Goal: Answer question/provide support

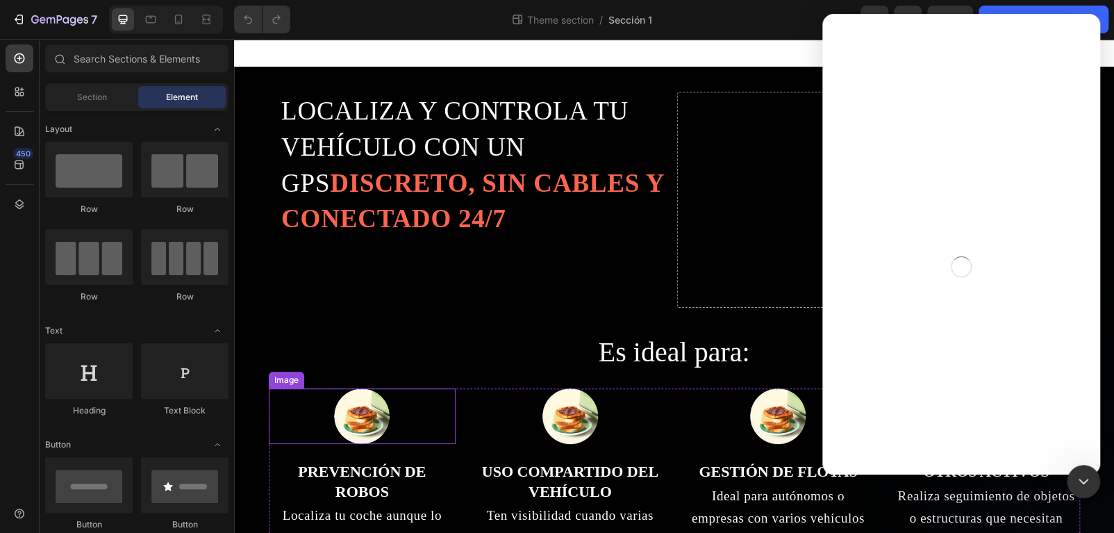
click at [359, 416] on img at bounding box center [362, 416] width 56 height 56
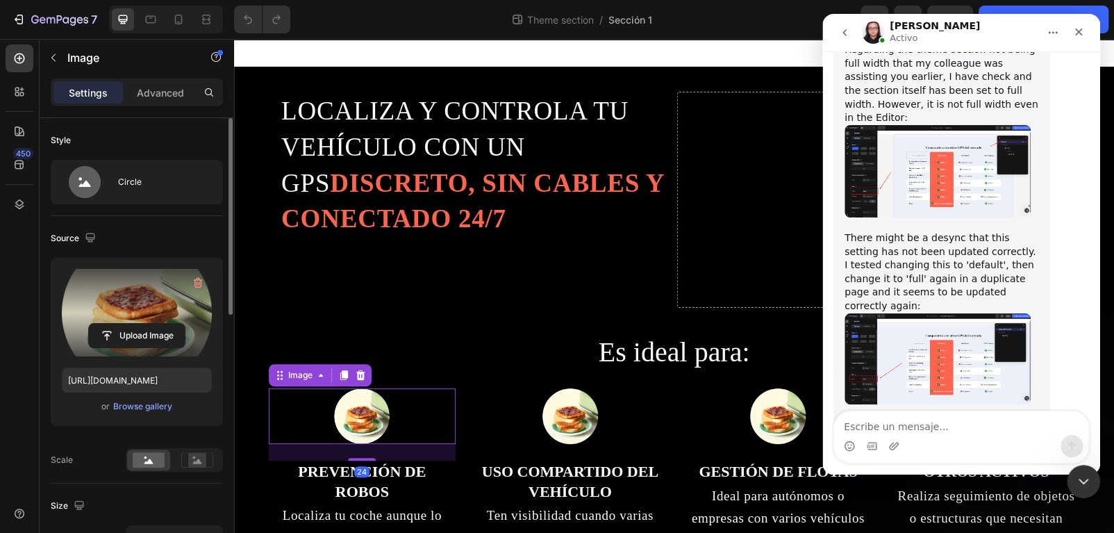
click at [119, 311] on label at bounding box center [137, 313] width 150 height 88
click at [119, 324] on input "file" at bounding box center [137, 336] width 96 height 24
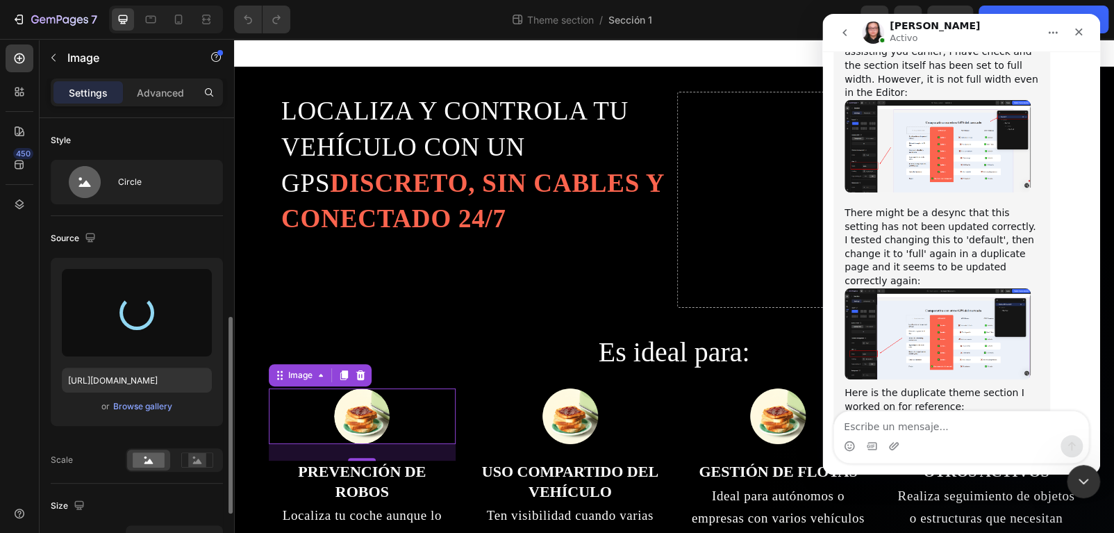
scroll to position [139, 0]
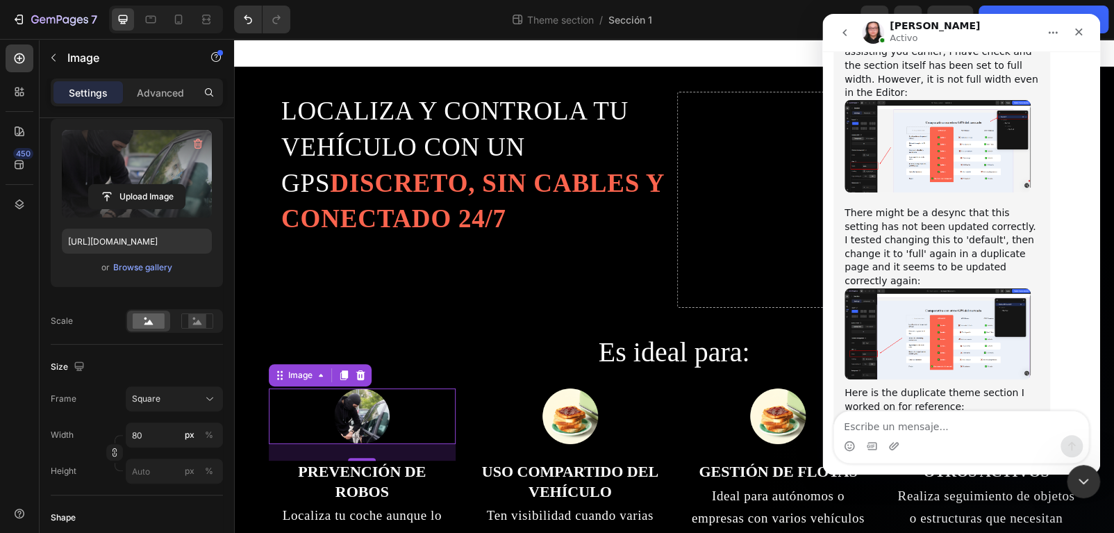
click at [137, 148] on label at bounding box center [137, 174] width 150 height 88
click at [137, 185] on input "file" at bounding box center [137, 197] width 96 height 24
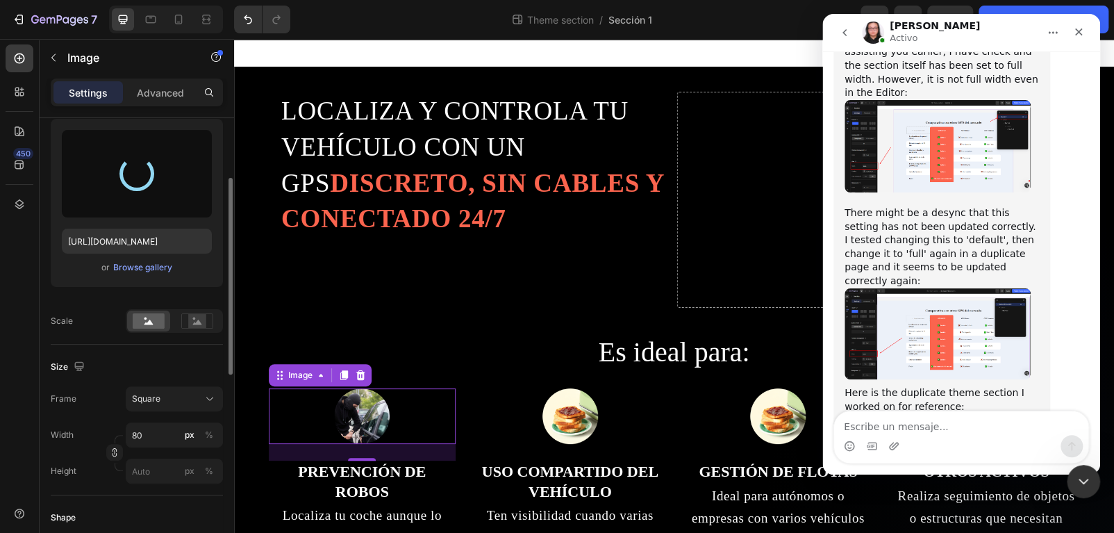
type input "[URL][DOMAIN_NAME]"
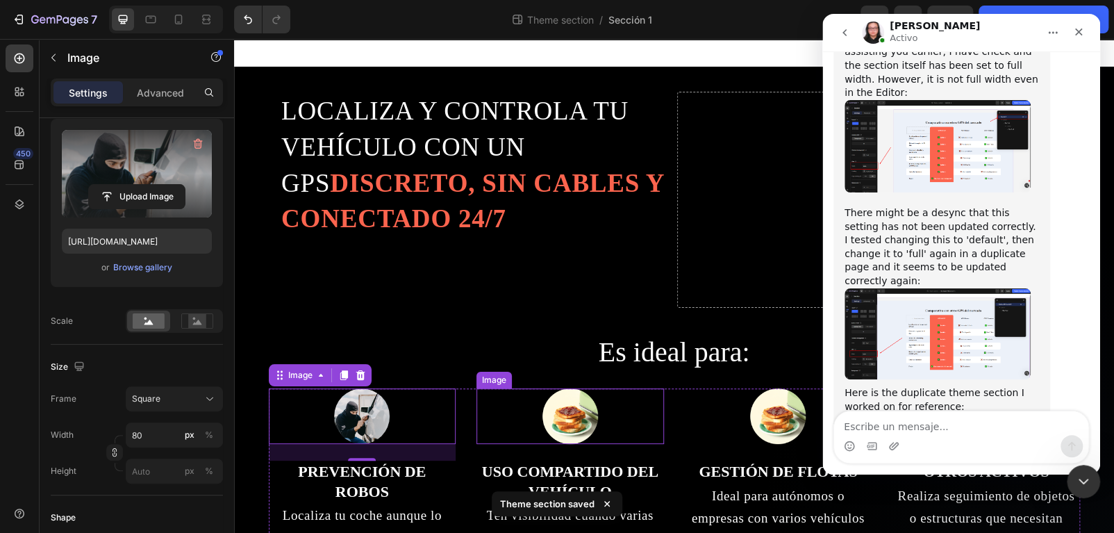
click at [570, 420] on img at bounding box center [571, 416] width 56 height 56
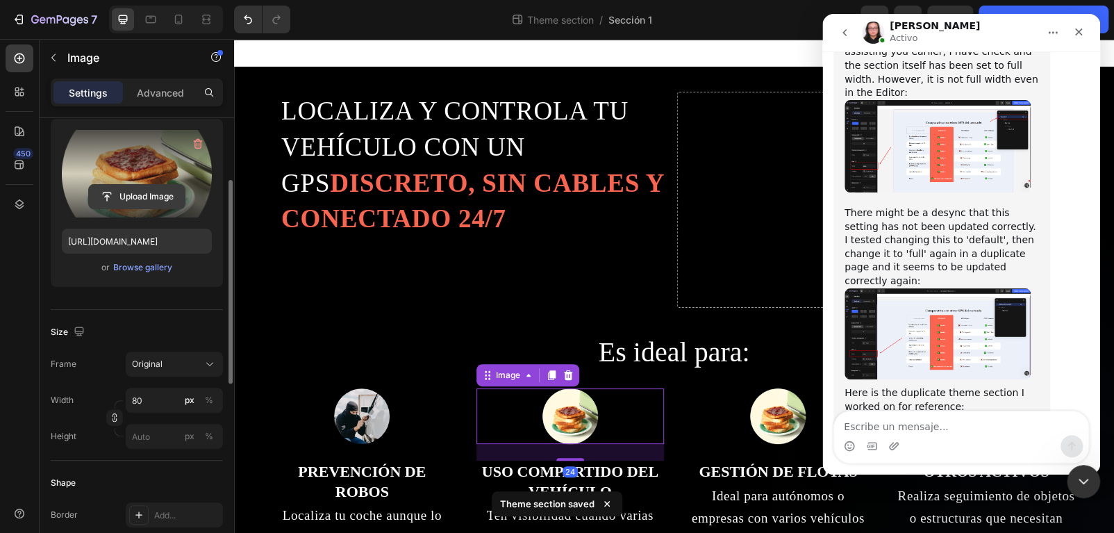
click at [117, 192] on input "file" at bounding box center [137, 197] width 96 height 24
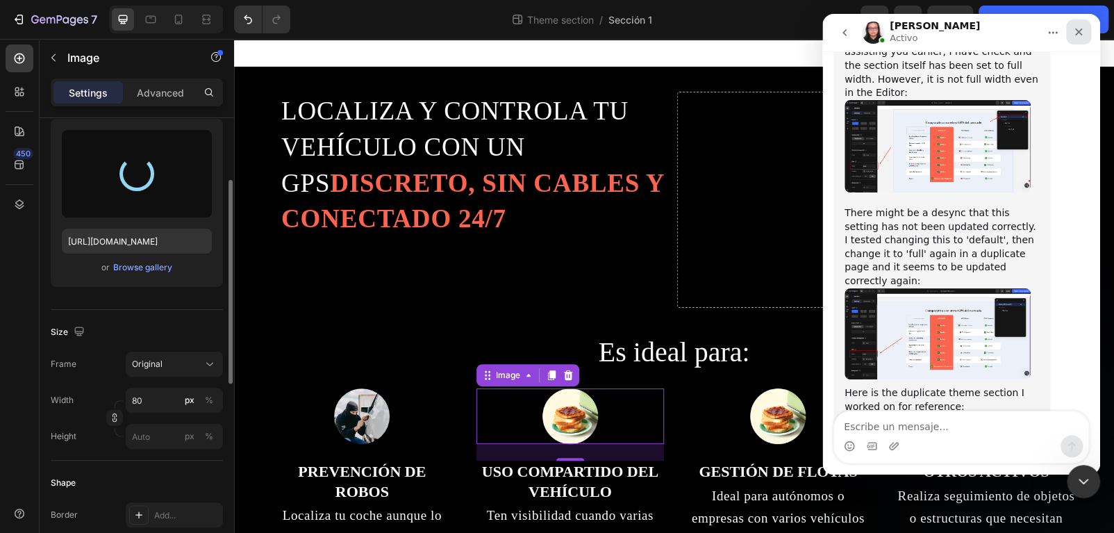
click at [1080, 32] on icon "Cerrar" at bounding box center [1078, 31] width 11 height 11
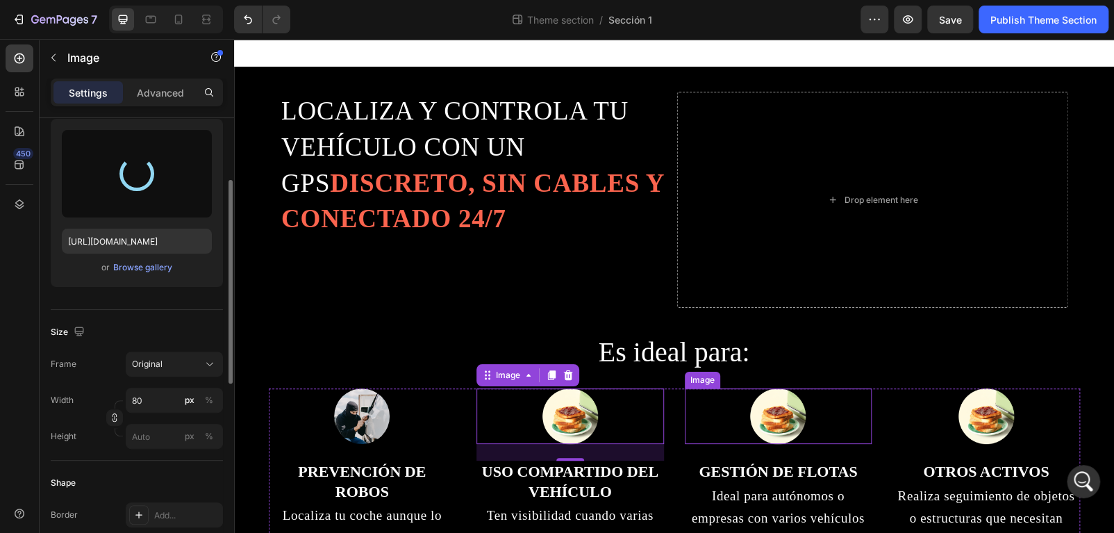
scroll to position [11165, 0]
type input "[URL][DOMAIN_NAME]"
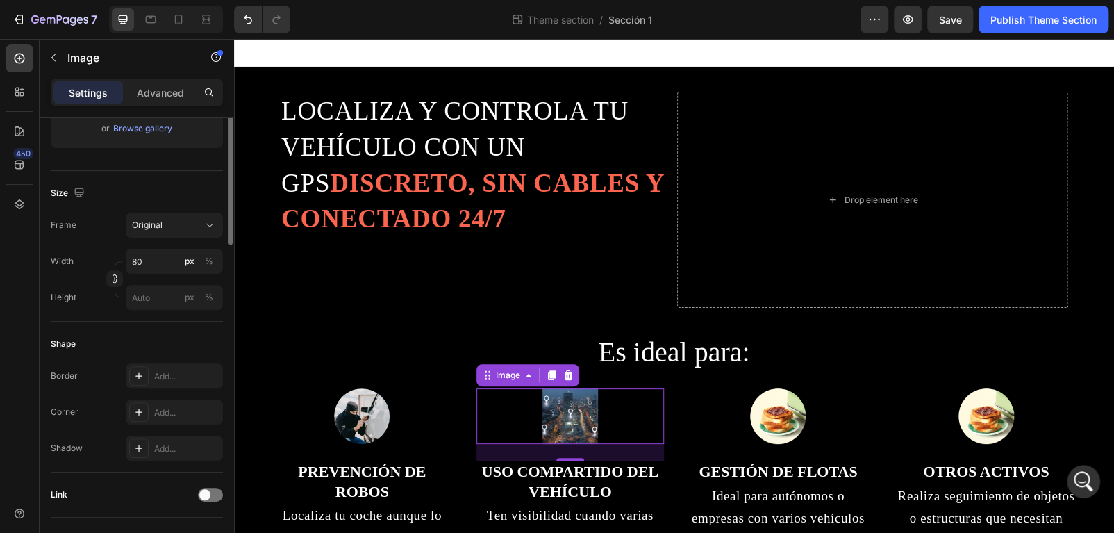
scroll to position [69, 0]
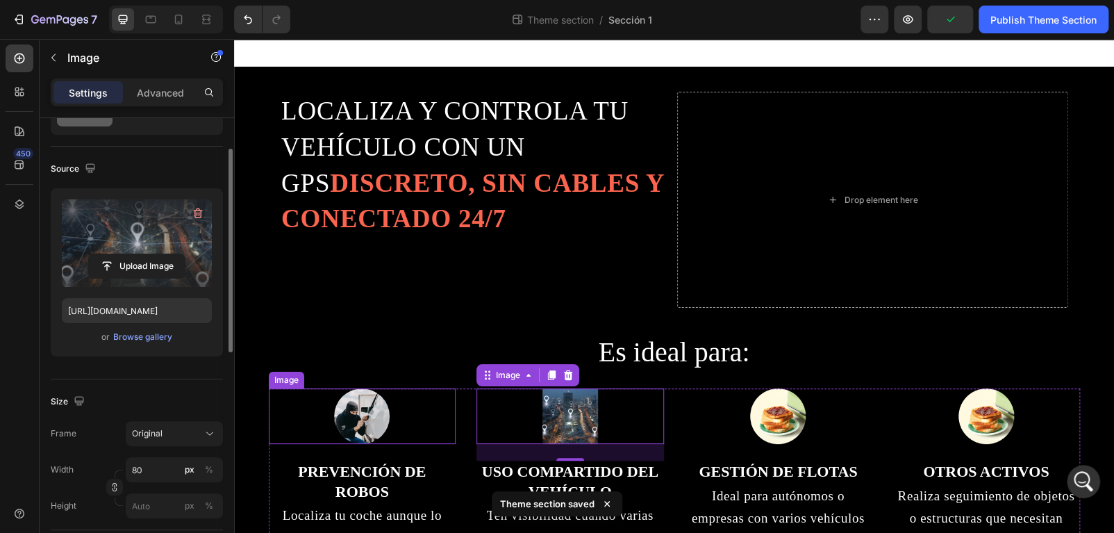
click at [388, 411] on div at bounding box center [363, 416] width 188 height 56
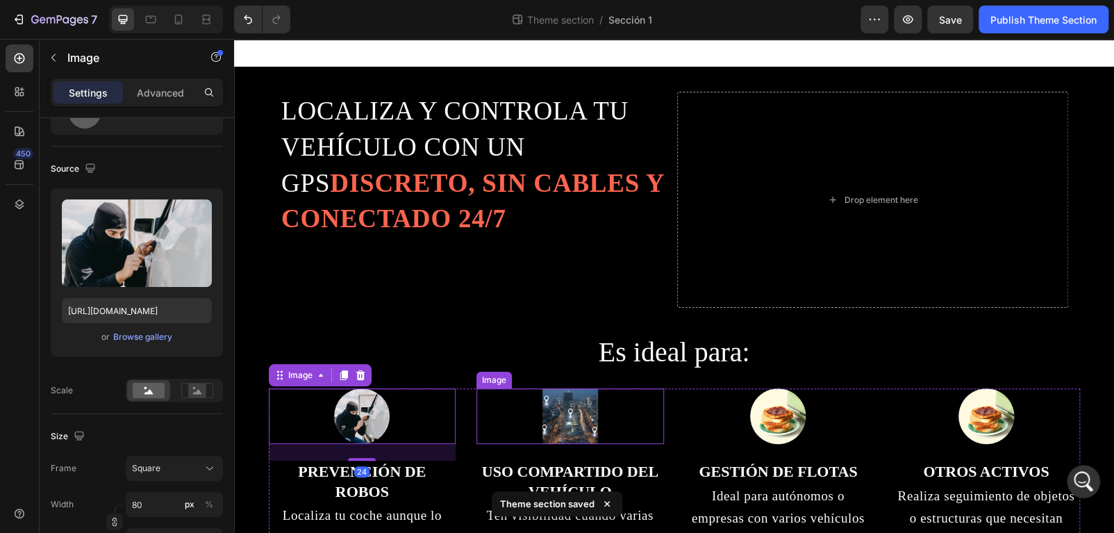
click at [591, 428] on img at bounding box center [571, 416] width 56 height 56
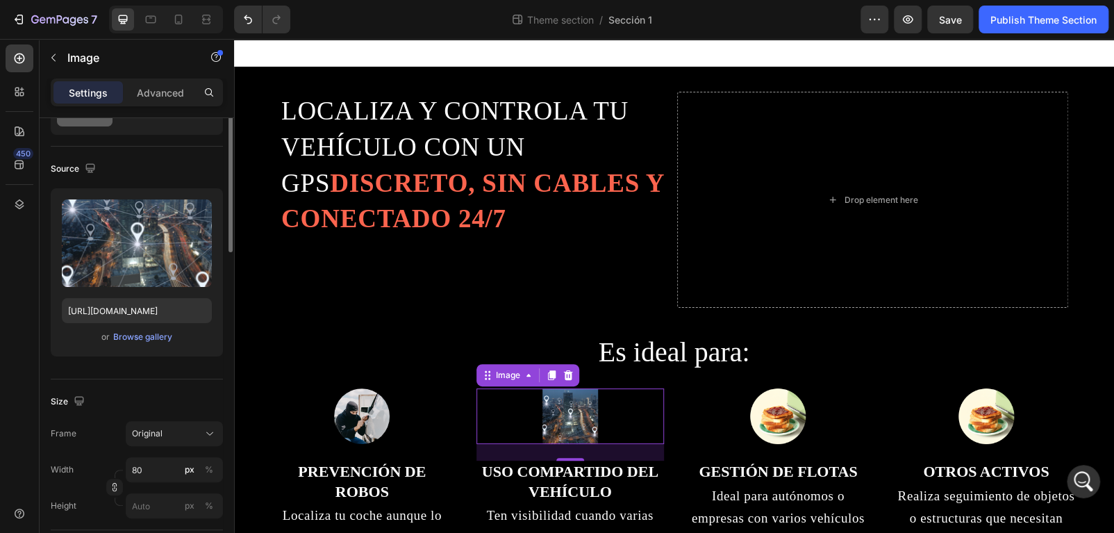
scroll to position [0, 0]
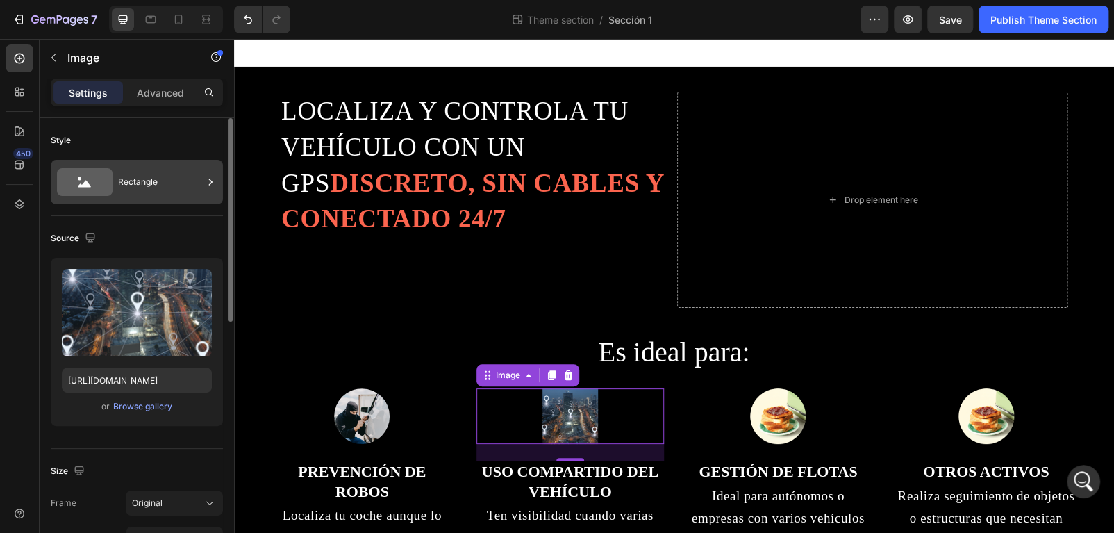
click at [150, 202] on div "Rectangle" at bounding box center [137, 182] width 172 height 44
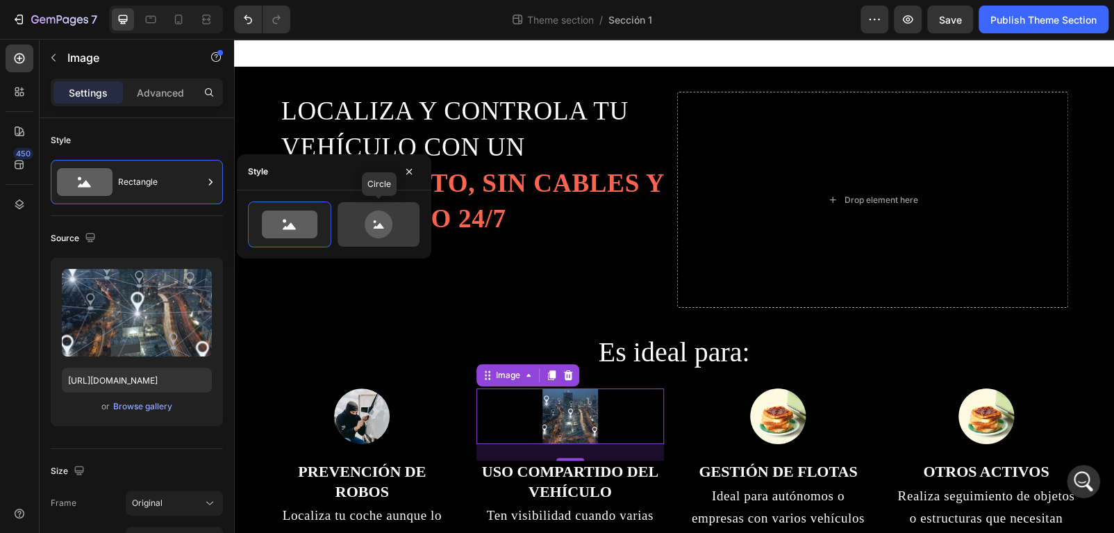
click at [381, 230] on icon at bounding box center [379, 225] width 28 height 28
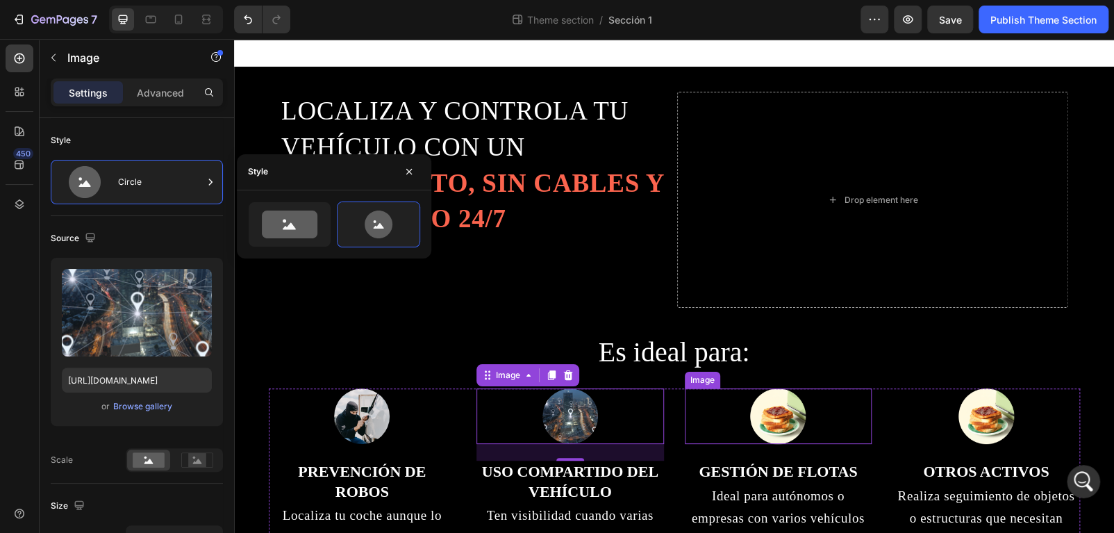
click at [777, 426] on img at bounding box center [778, 416] width 56 height 56
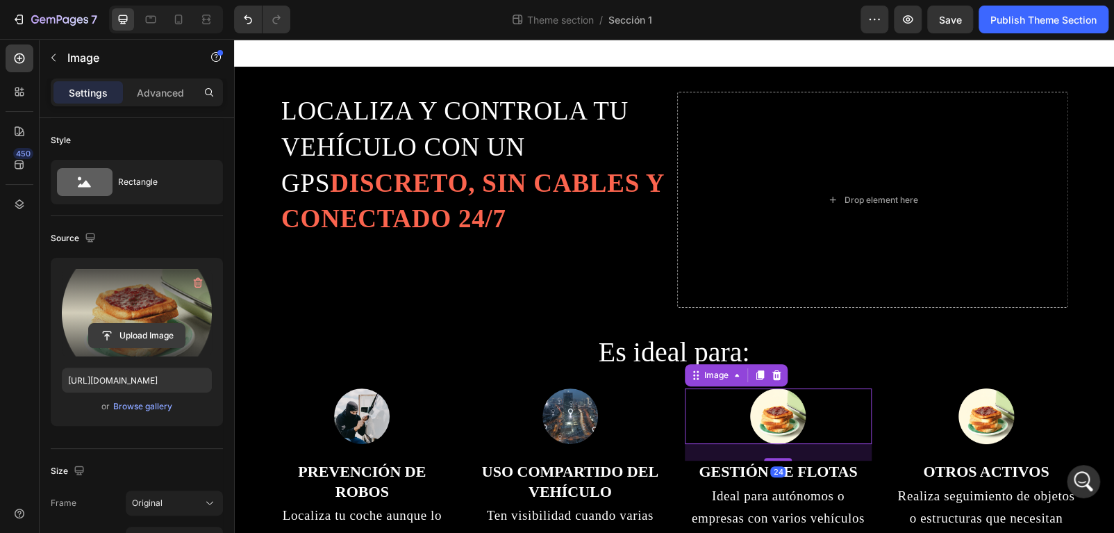
click at [138, 337] on input "file" at bounding box center [137, 336] width 96 height 24
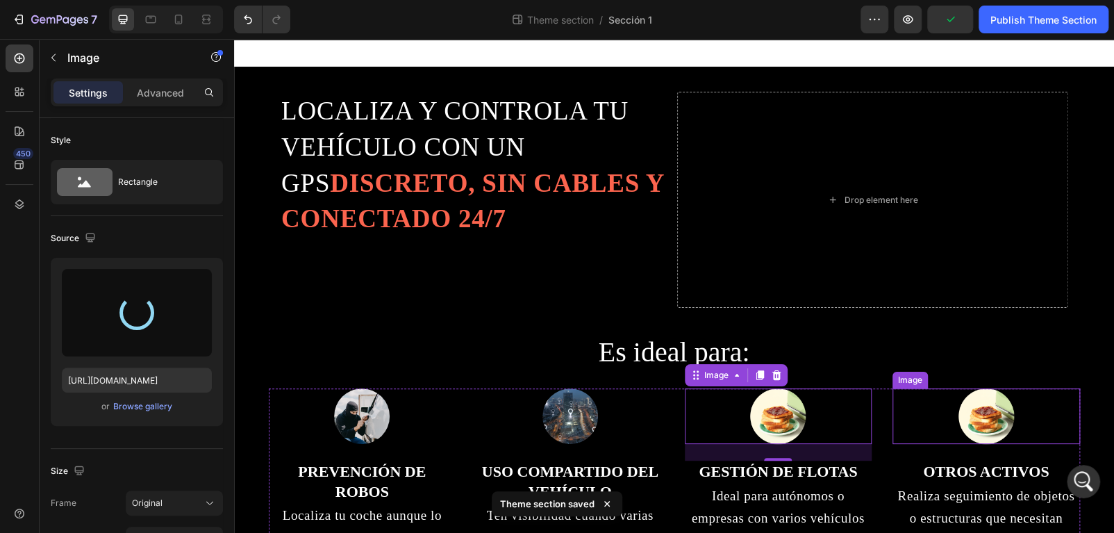
type input "[URL][DOMAIN_NAME]"
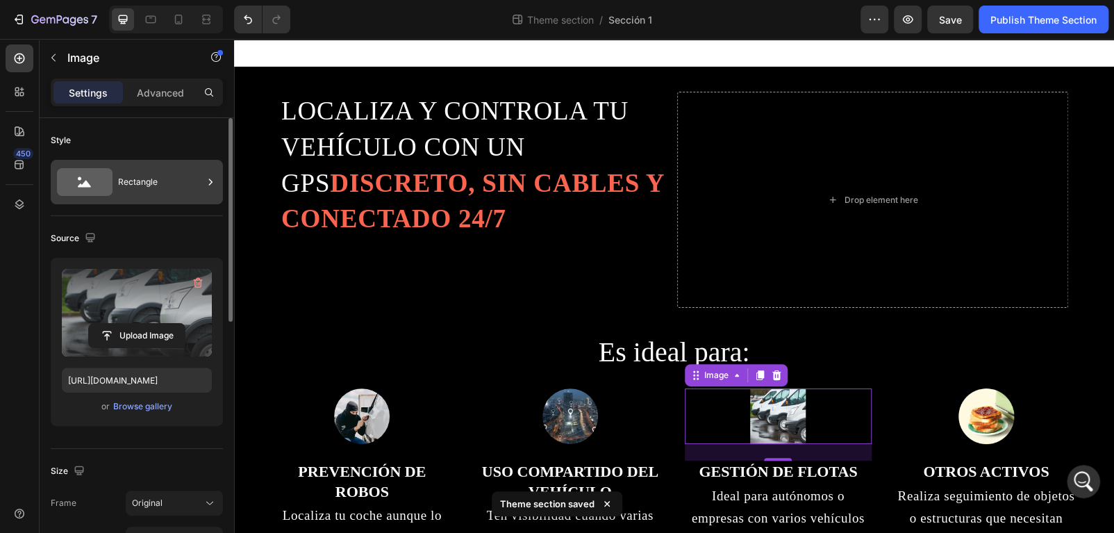
click at [111, 187] on icon at bounding box center [85, 182] width 56 height 28
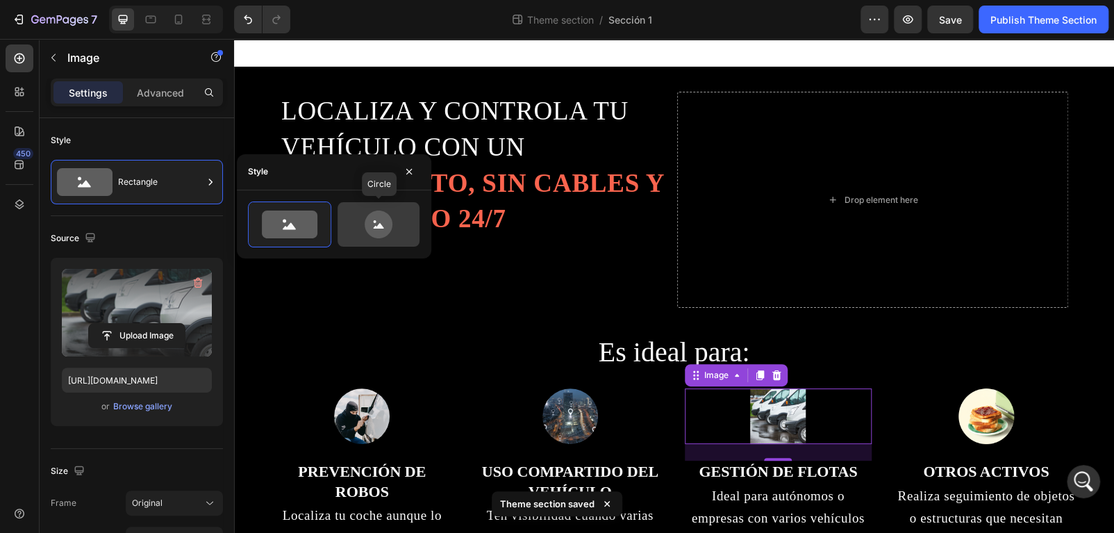
click at [382, 232] on icon at bounding box center [379, 225] width 28 height 28
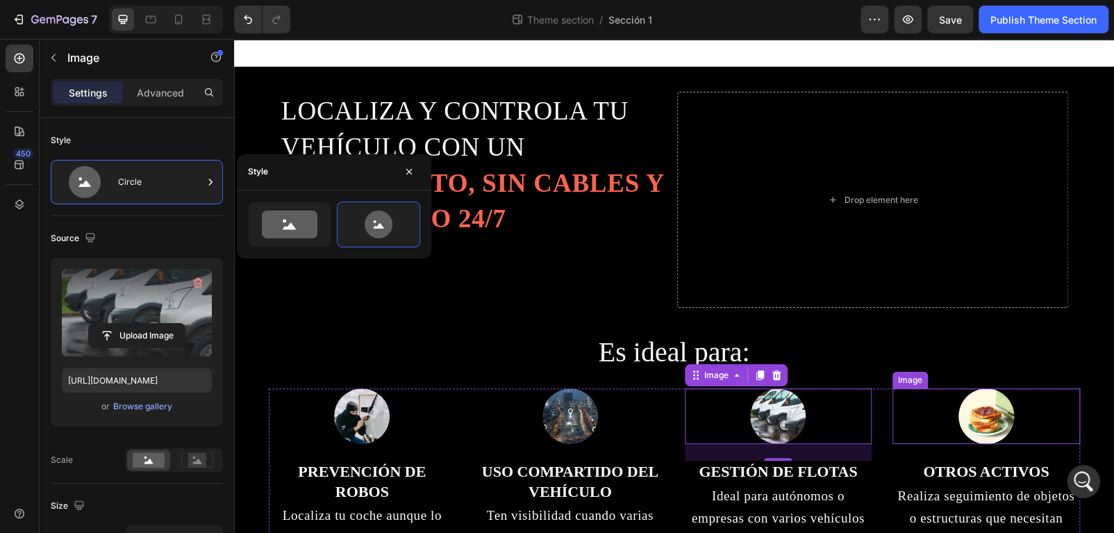
click at [1000, 411] on img at bounding box center [987, 416] width 56 height 56
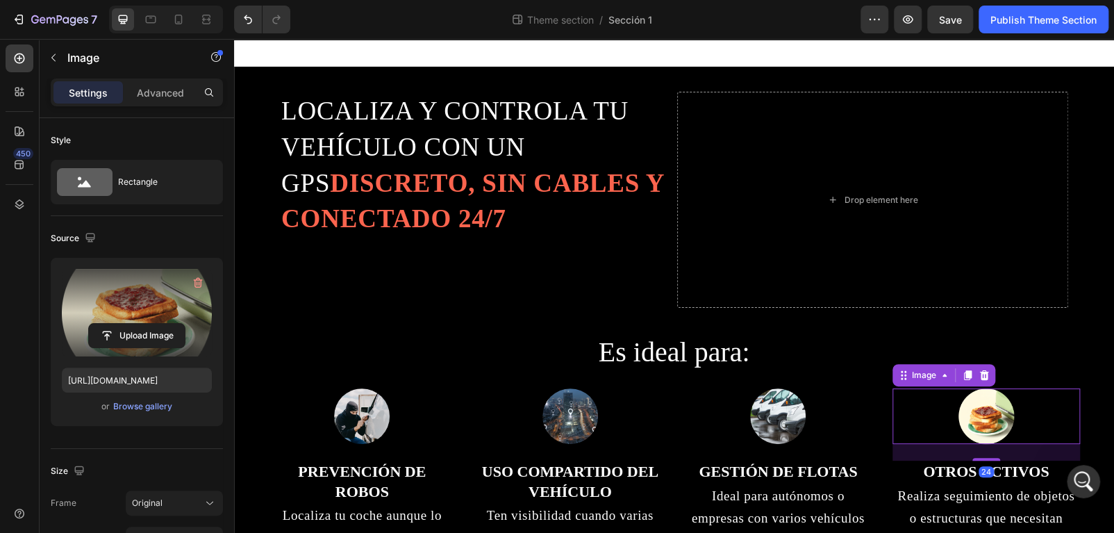
click at [124, 310] on label at bounding box center [137, 313] width 150 height 88
click at [124, 324] on input "file" at bounding box center [137, 336] width 96 height 24
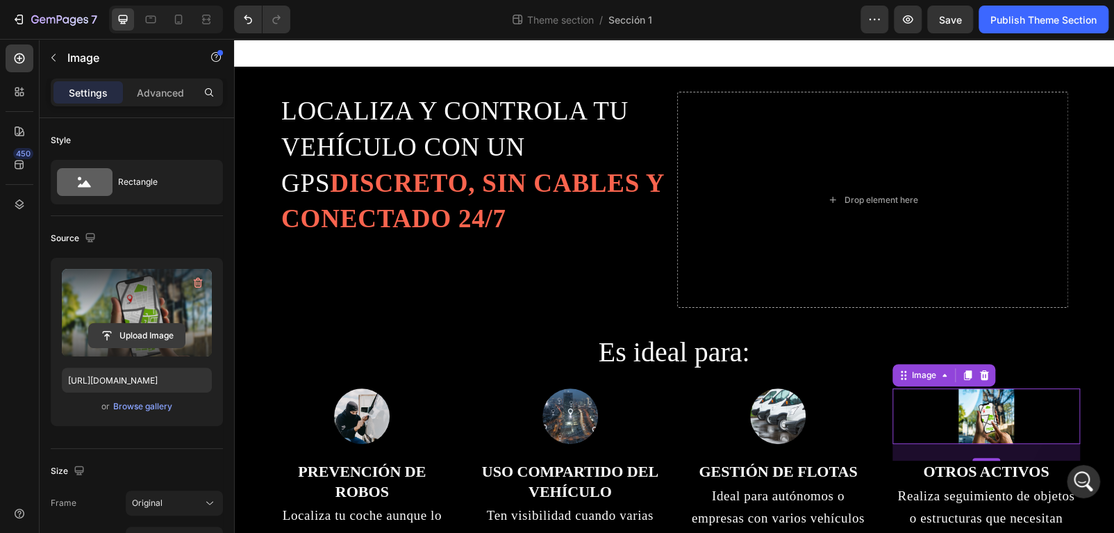
click at [128, 329] on input "file" at bounding box center [137, 336] width 96 height 24
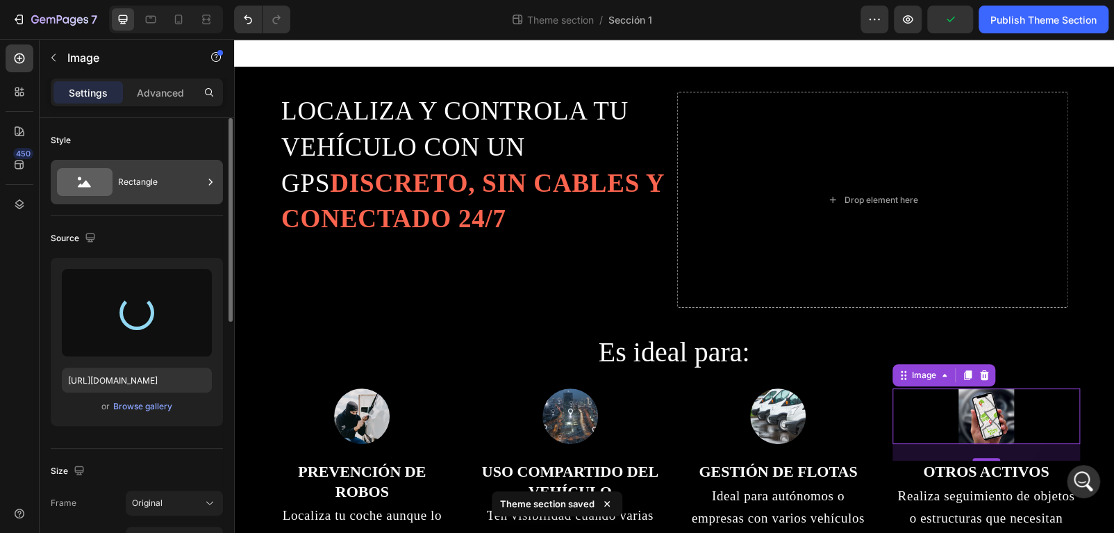
type input "[URL][DOMAIN_NAME]"
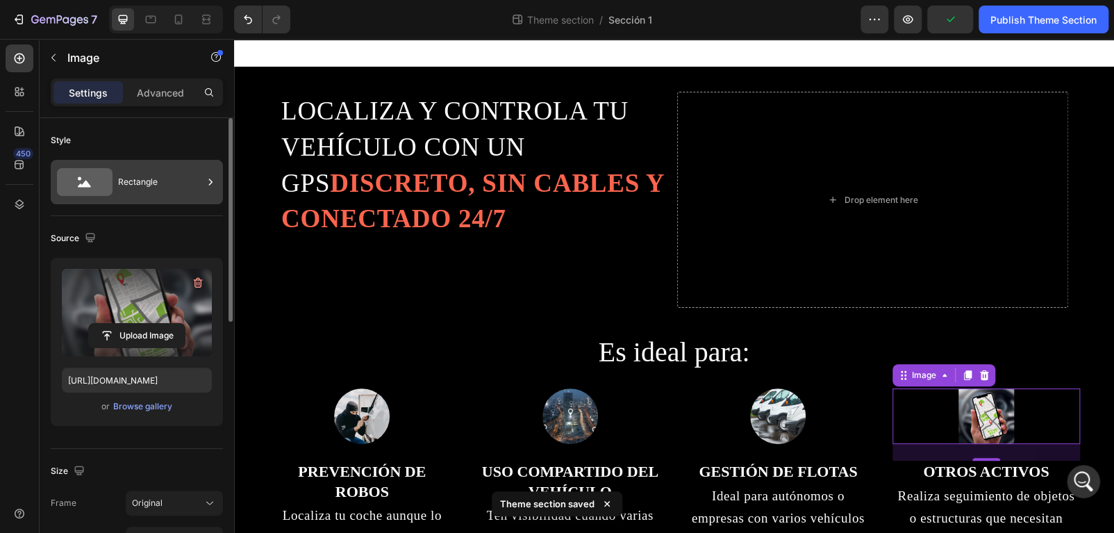
click at [157, 192] on div "Rectangle" at bounding box center [160, 182] width 85 height 32
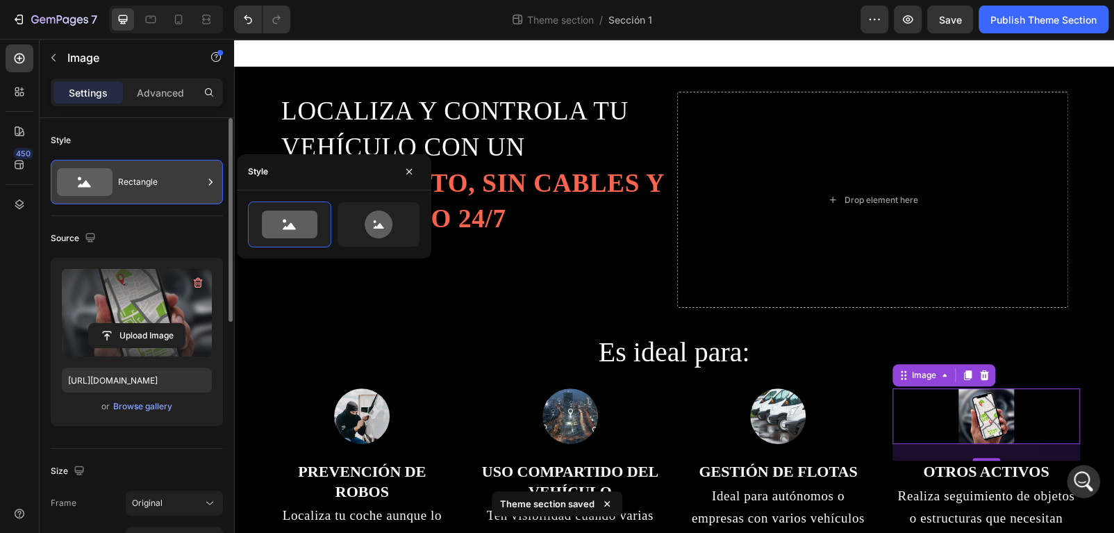
click at [136, 167] on div "Rectangle" at bounding box center [160, 182] width 85 height 32
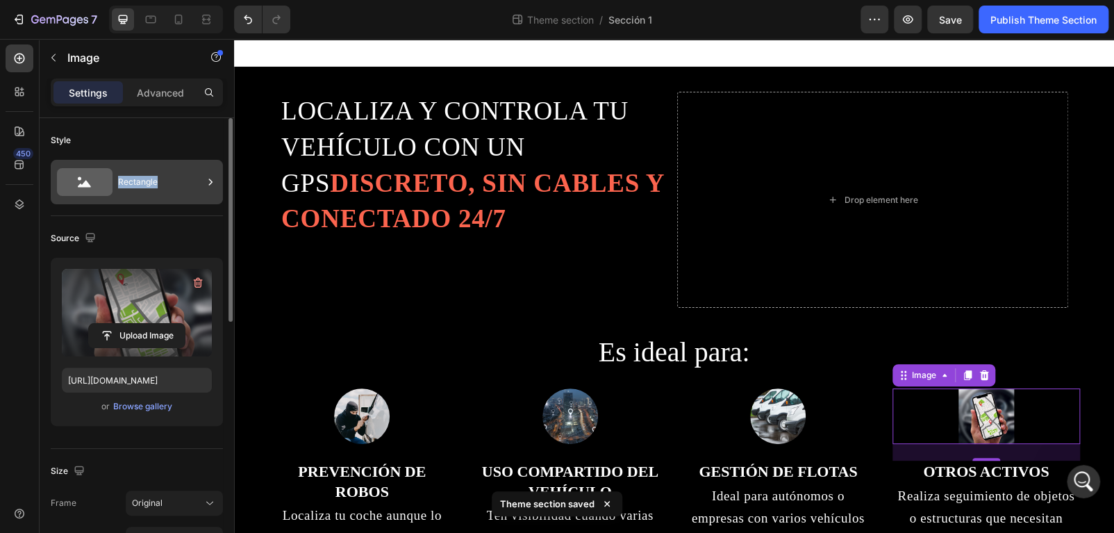
click at [136, 167] on div "Rectangle" at bounding box center [160, 182] width 85 height 32
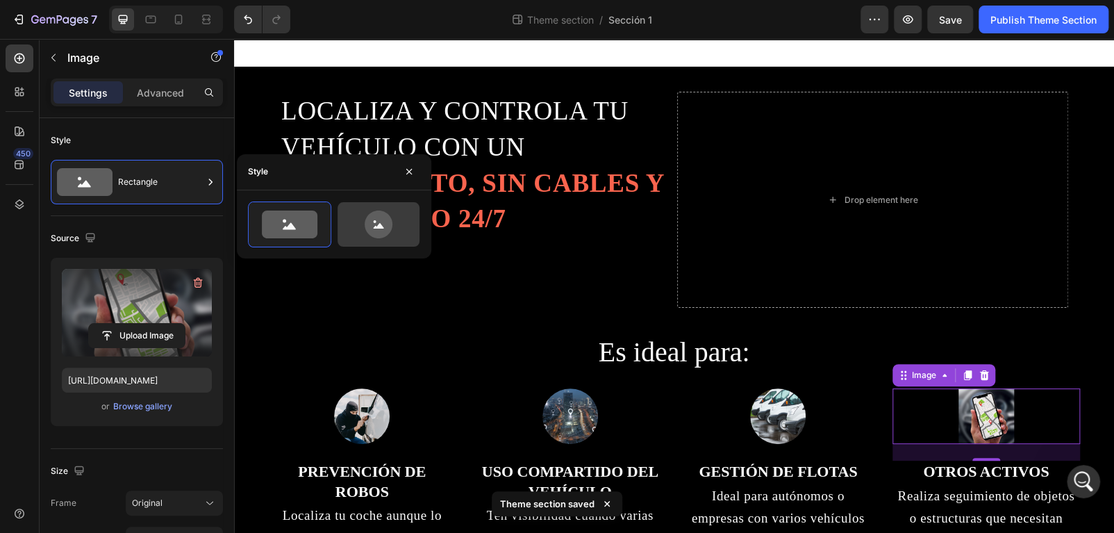
click at [368, 229] on icon at bounding box center [379, 225] width 28 height 28
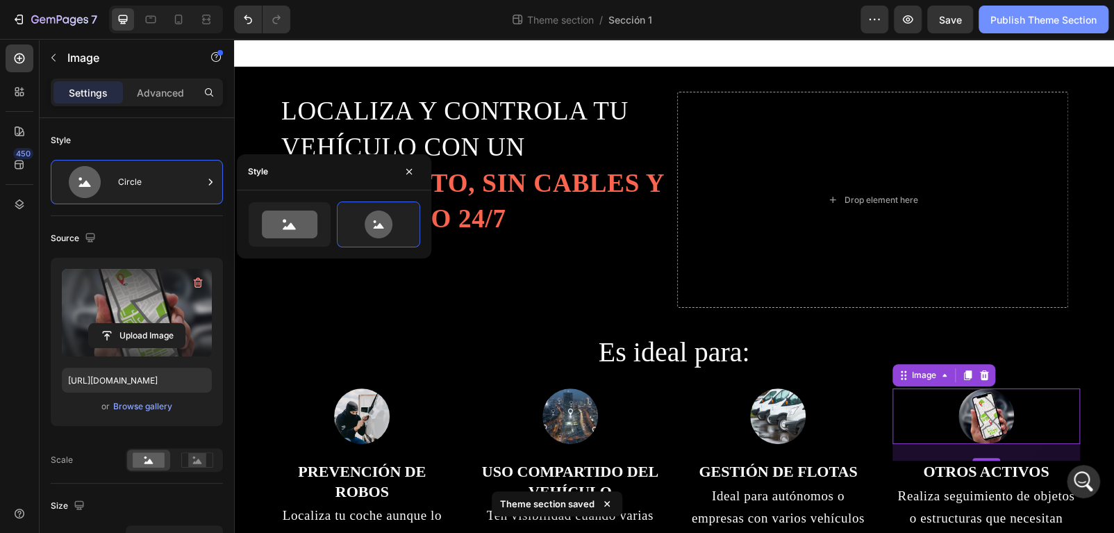
click at [1041, 16] on div "Publish Theme Section" at bounding box center [1044, 20] width 106 height 15
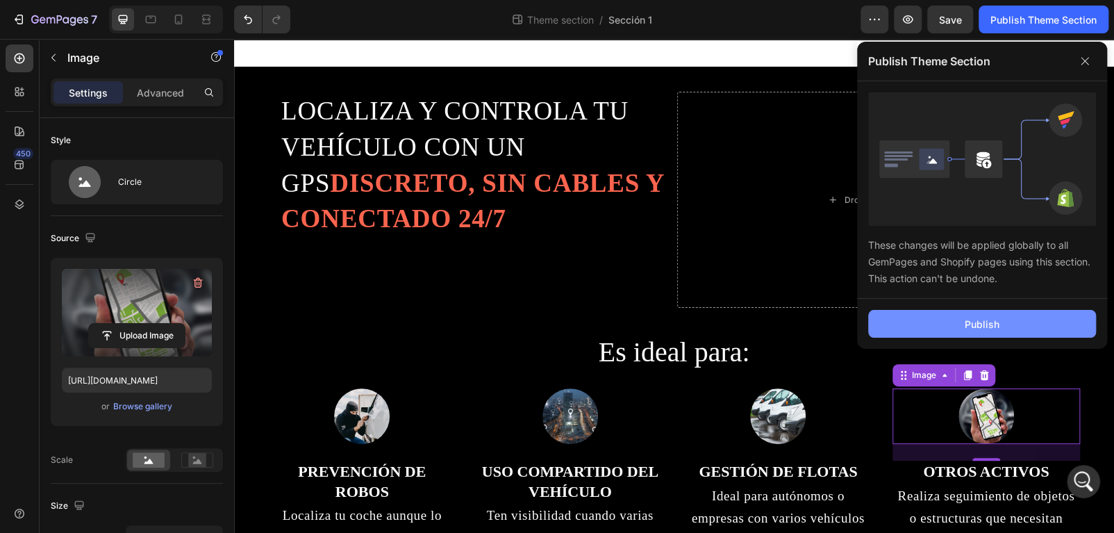
click at [984, 324] on div "Publish" at bounding box center [982, 324] width 35 height 15
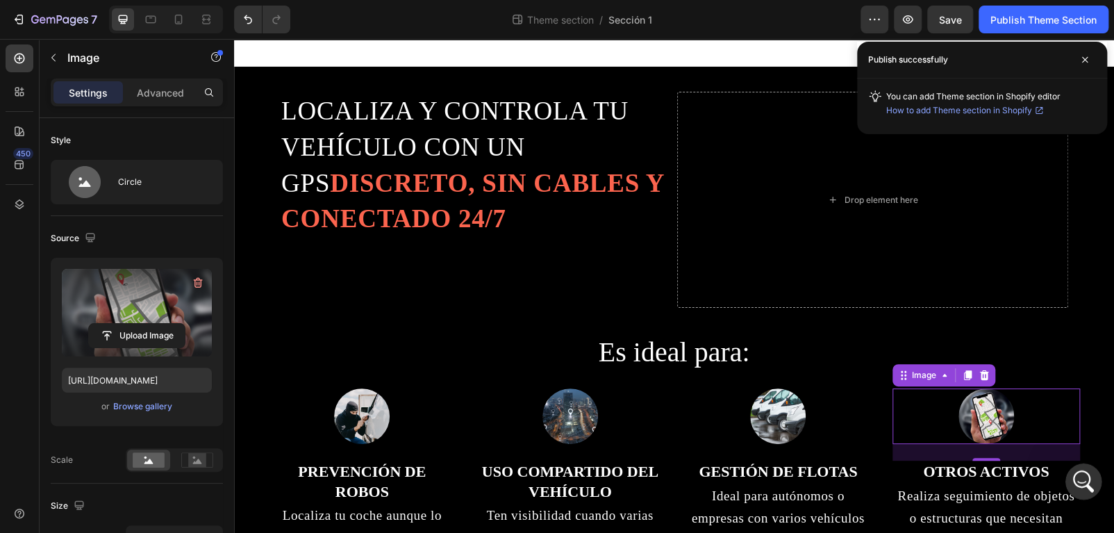
click at [1073, 480] on icon "Abrir Intercom Messenger" at bounding box center [1082, 479] width 23 height 23
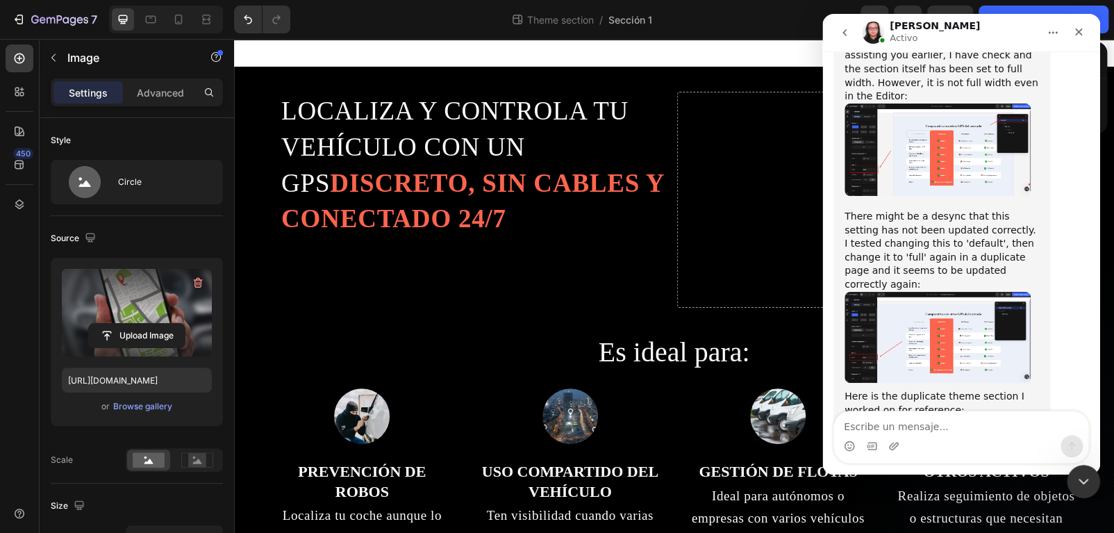
scroll to position [11165, 0]
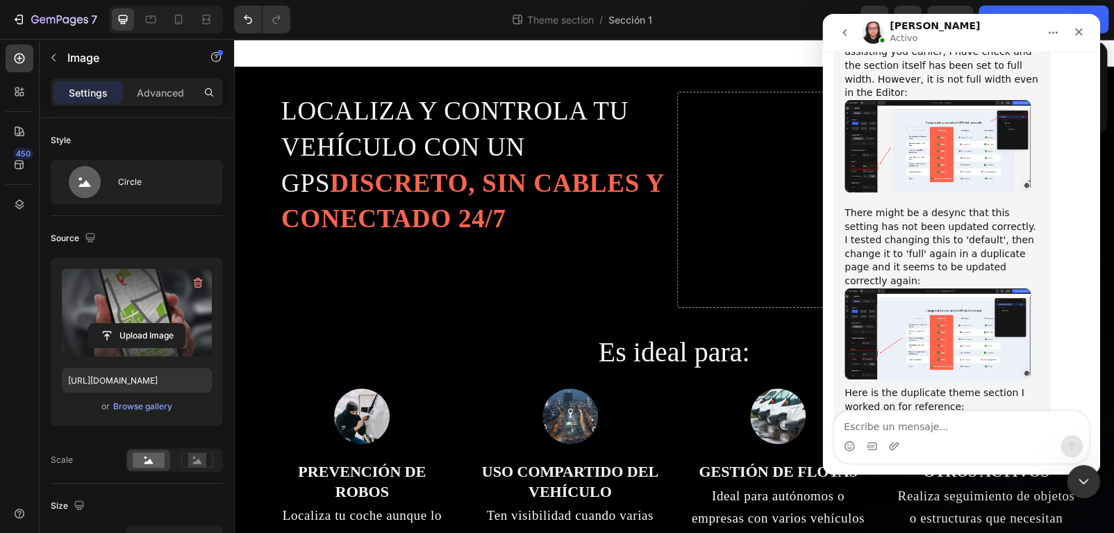
click at [893, 415] on link "[URL][DOMAIN_NAME][PERSON_NAME][DOMAIN_NAME]" at bounding box center [939, 427] width 189 height 25
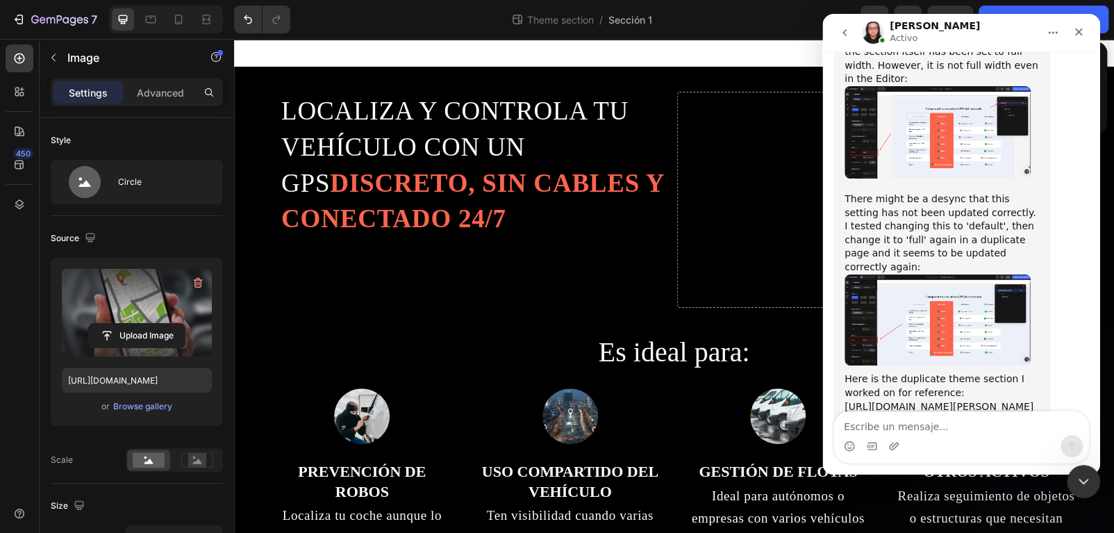
click at [874, 438] on div "Intercom Messenger" at bounding box center [871, 446] width 11 height 22
click at [875, 431] on textarea "Escribe un mensaje..." at bounding box center [961, 423] width 254 height 24
click at [886, 425] on textarea "Escribe un mensaje..." at bounding box center [961, 423] width 254 height 24
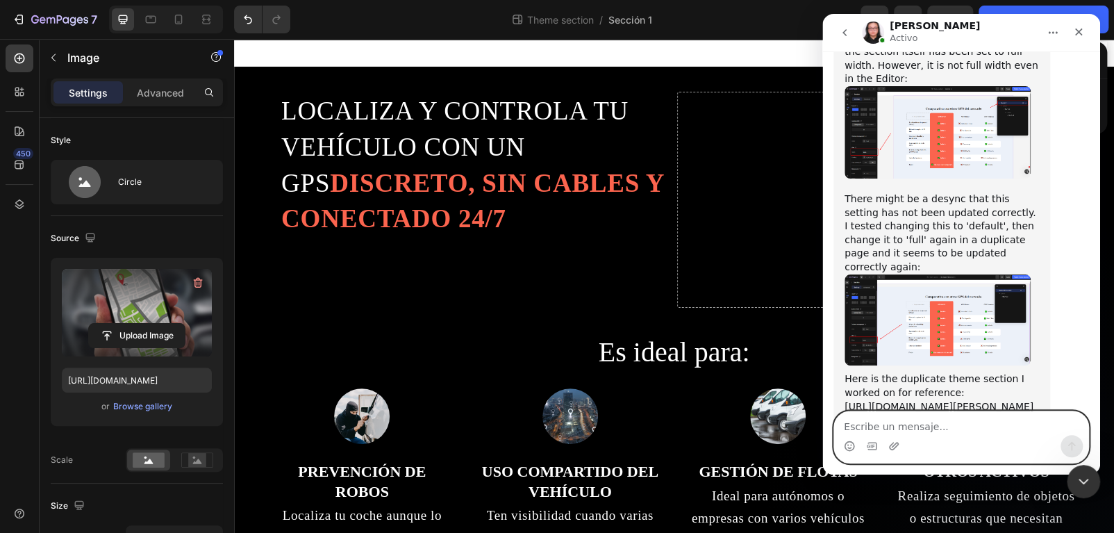
click at [907, 422] on textarea "Escribe un mensaje..." at bounding box center [961, 423] width 254 height 24
type textarea "y"
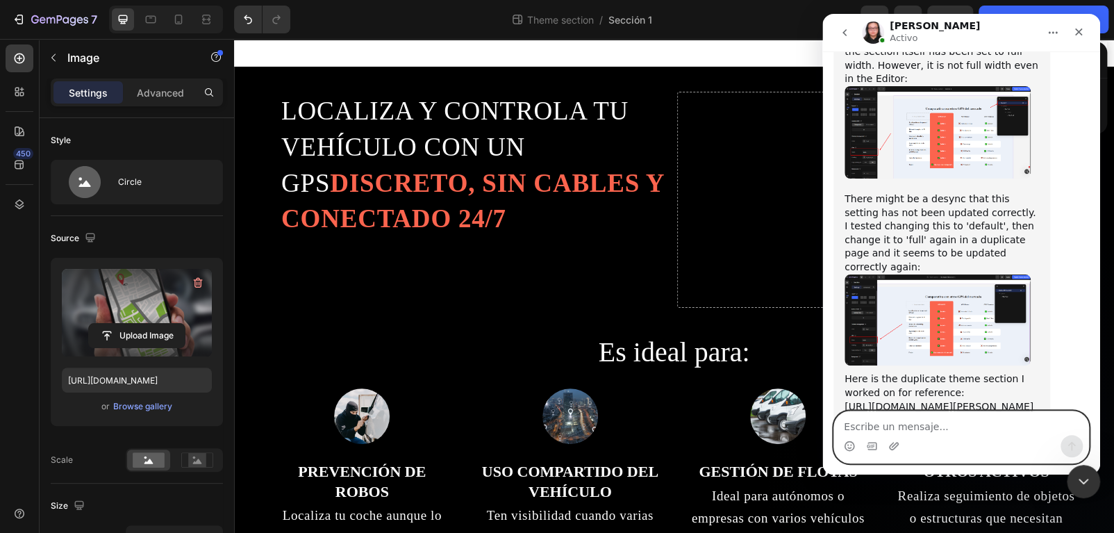
click at [875, 427] on textarea "Escribe un mensaje..." at bounding box center [961, 423] width 254 height 24
type textarea "yes now it works, thank you"
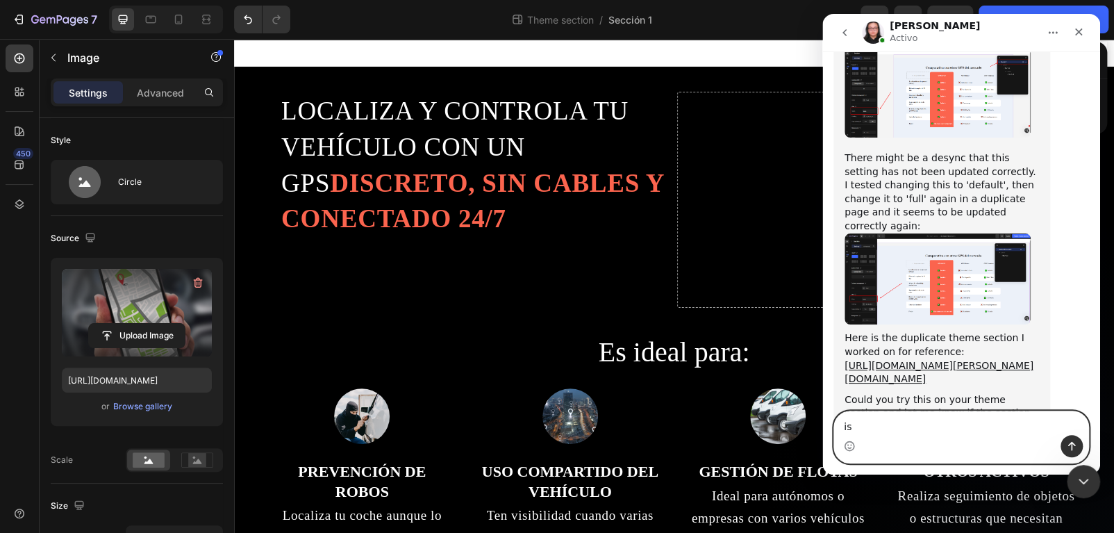
type textarea "i"
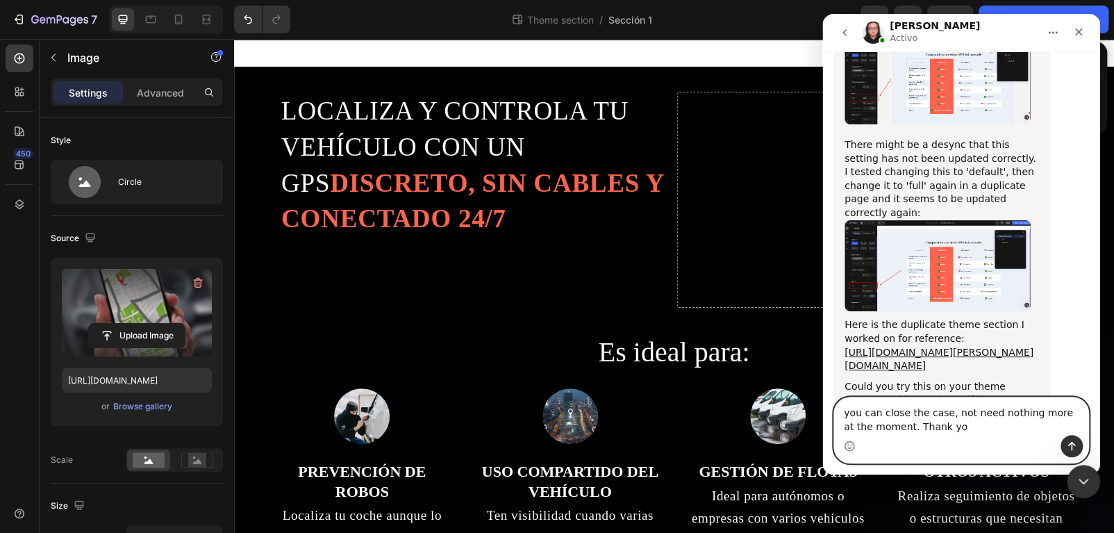
type textarea "you can close the case, not need nothing more at the moment. Thank you"
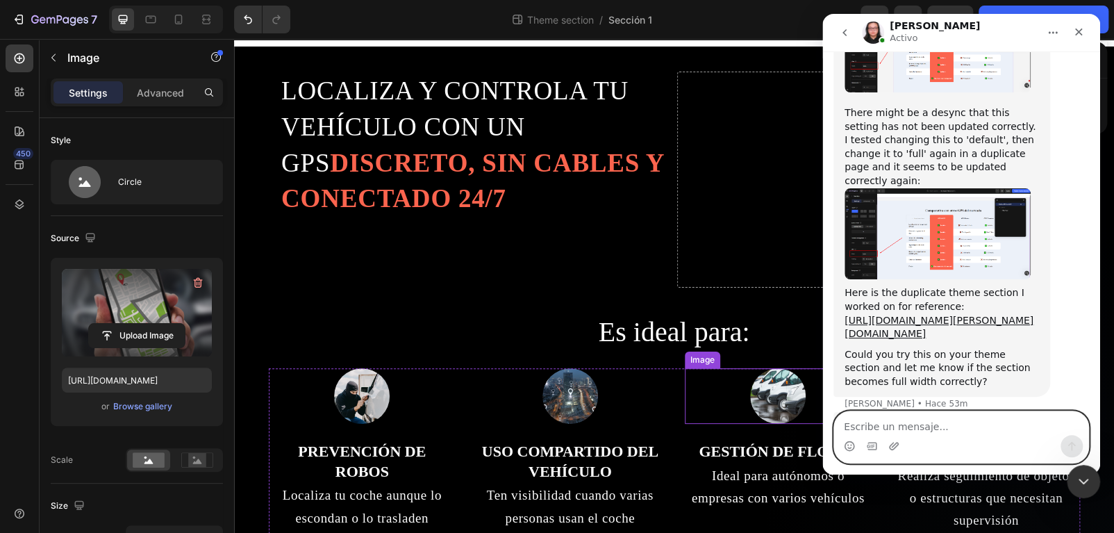
scroll to position [0, 0]
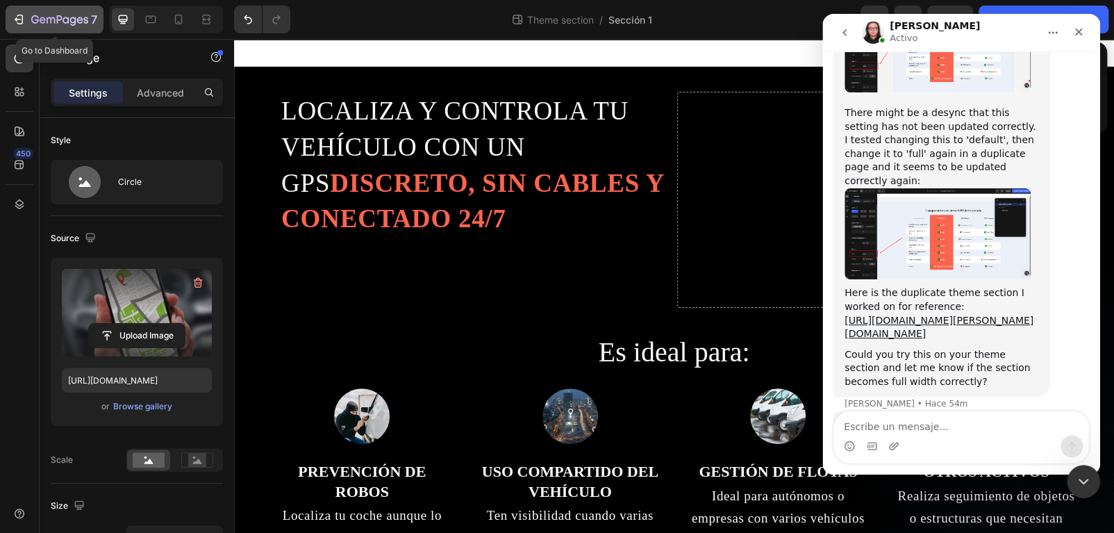
click at [63, 26] on div "7" at bounding box center [64, 19] width 66 height 17
